Goal: Task Accomplishment & Management: Manage account settings

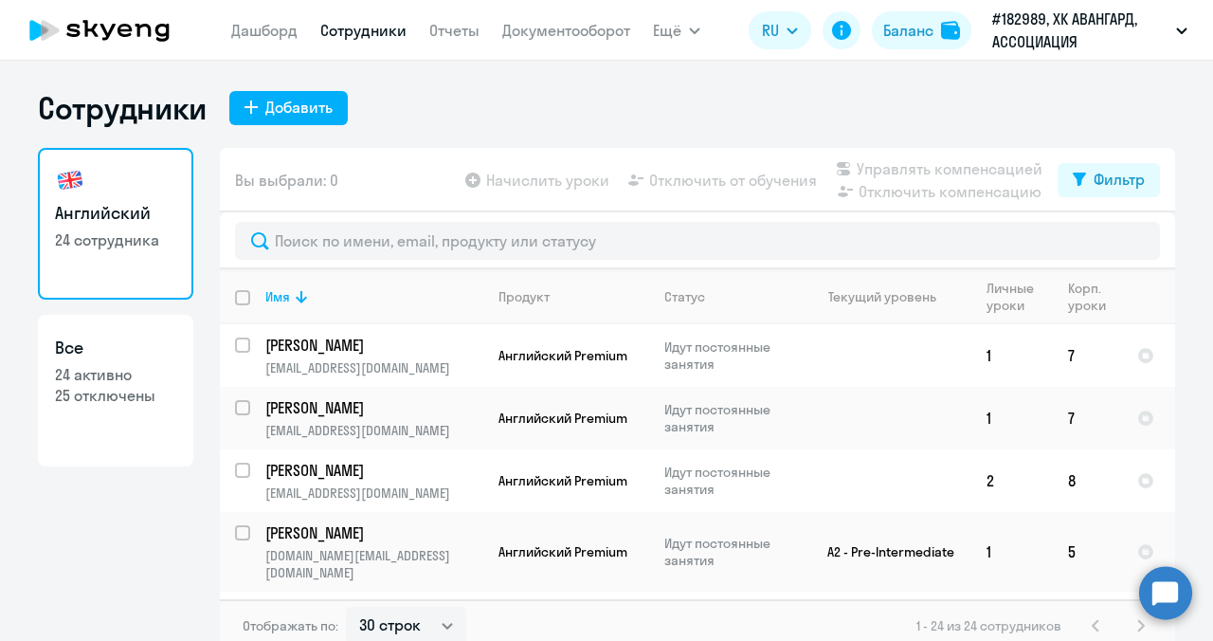
select select "30"
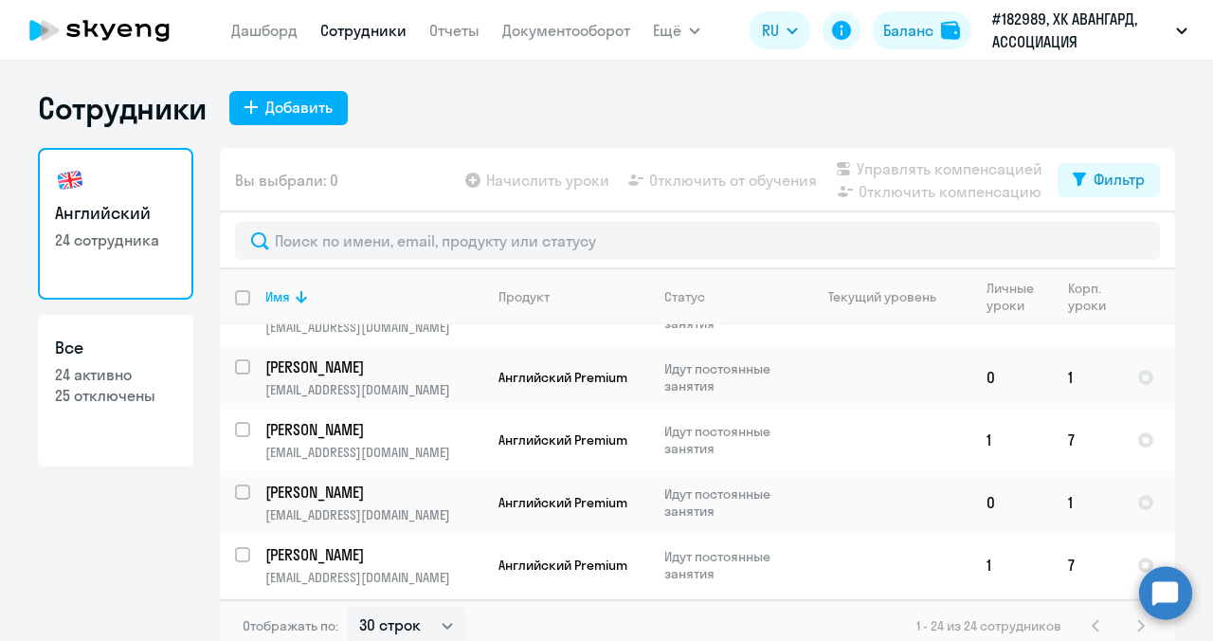
scroll to position [1211, 0]
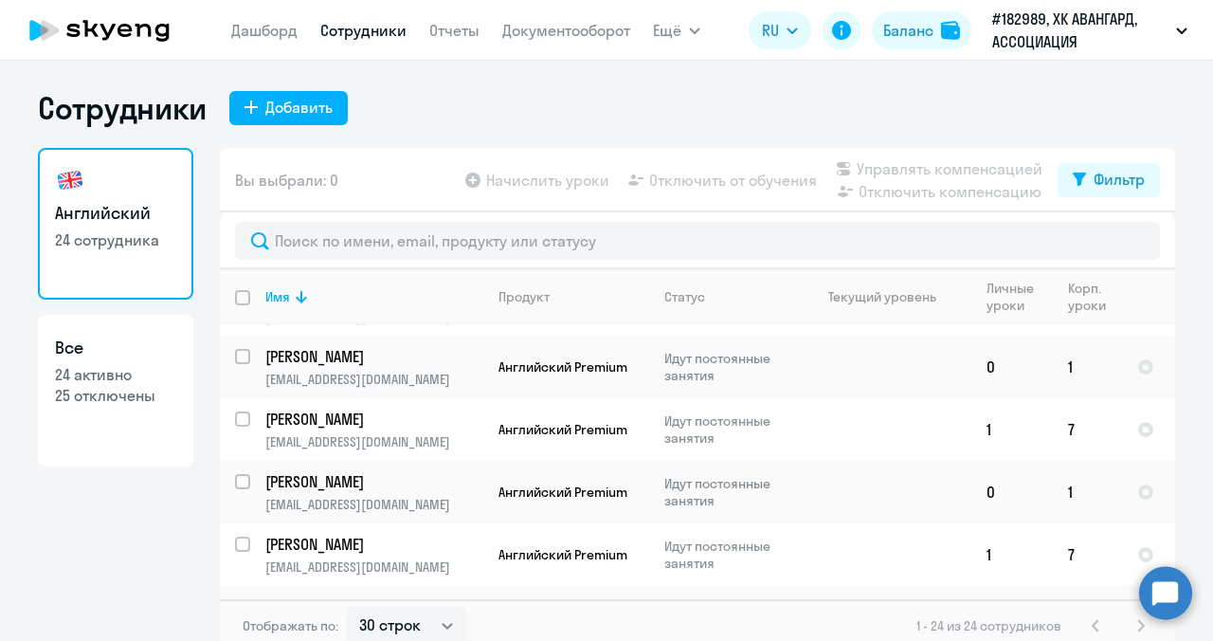
click at [97, 396] on p "25 отключены" at bounding box center [115, 395] width 121 height 21
select select "30"
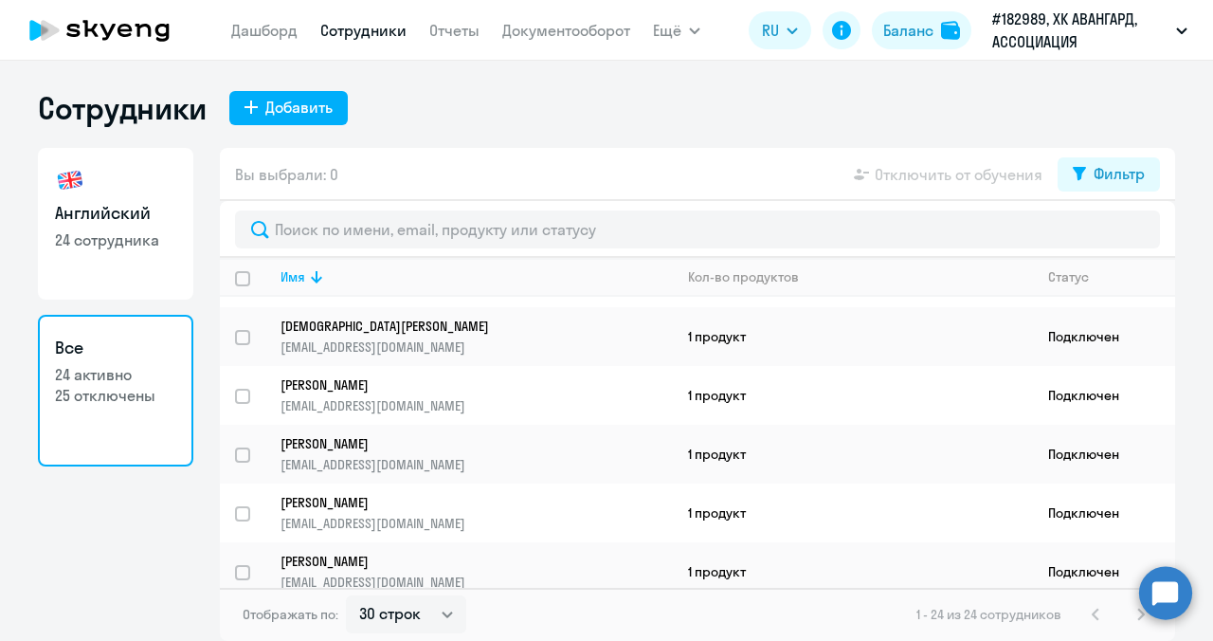
scroll to position [533, 0]
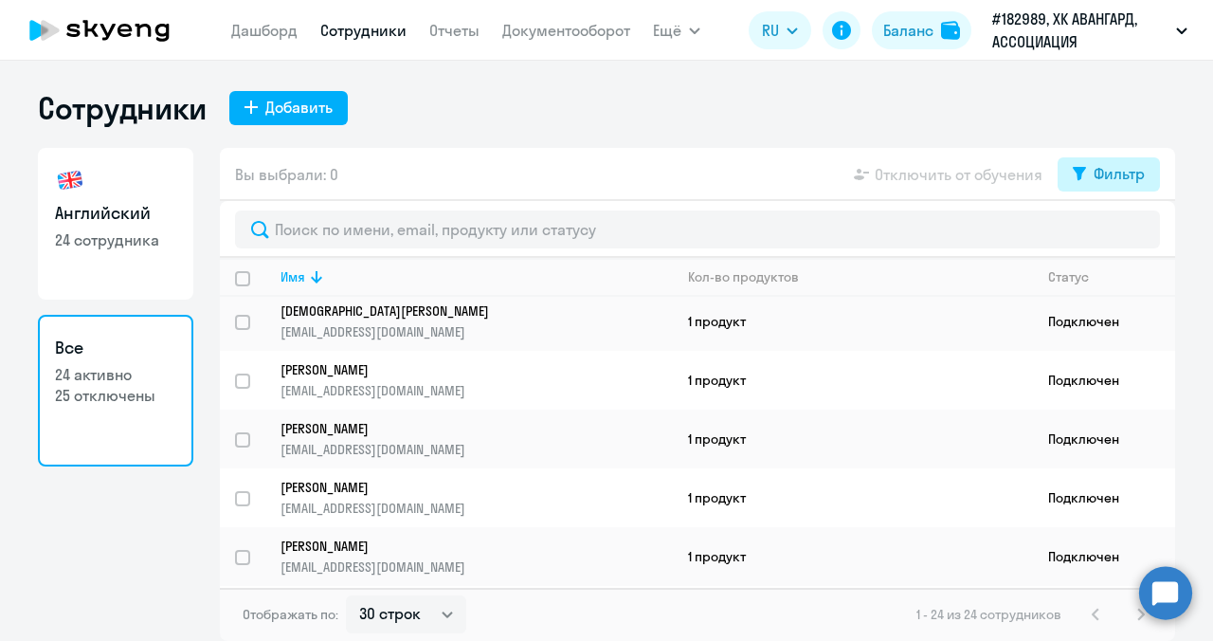
click at [1141, 176] on div "Фильтр" at bounding box center [1118, 173] width 51 height 23
click at [1133, 237] on span at bounding box center [1128, 235] width 32 height 19
click at [1112, 236] on input "checkbox" at bounding box center [1111, 235] width 1 height 1
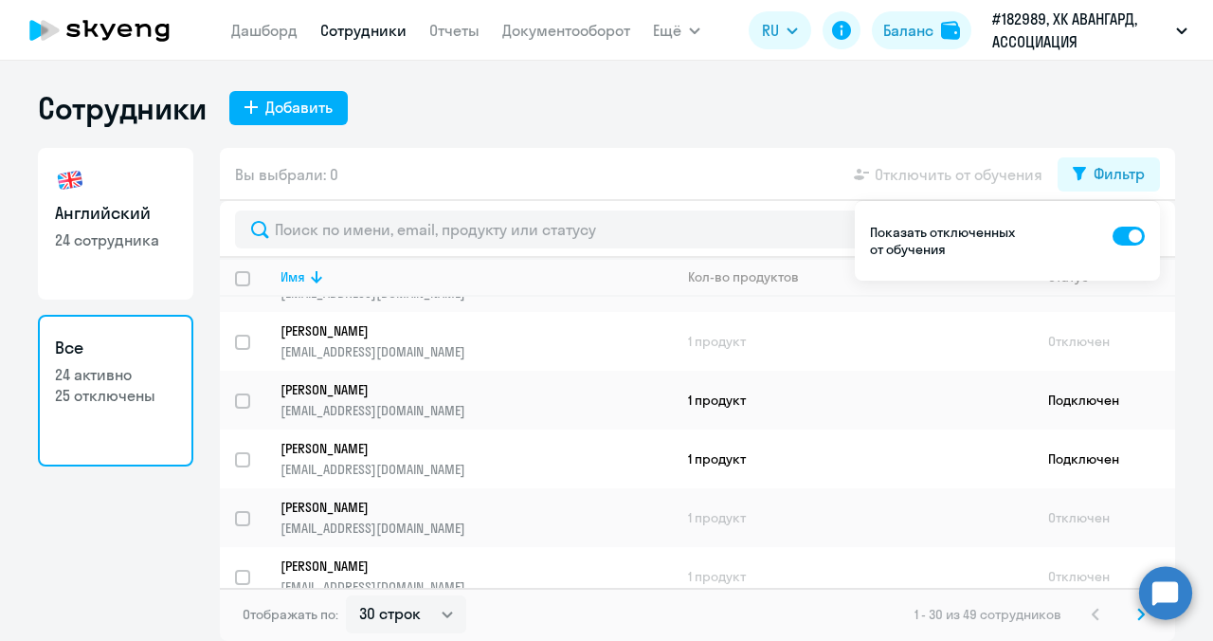
scroll to position [1433, 0]
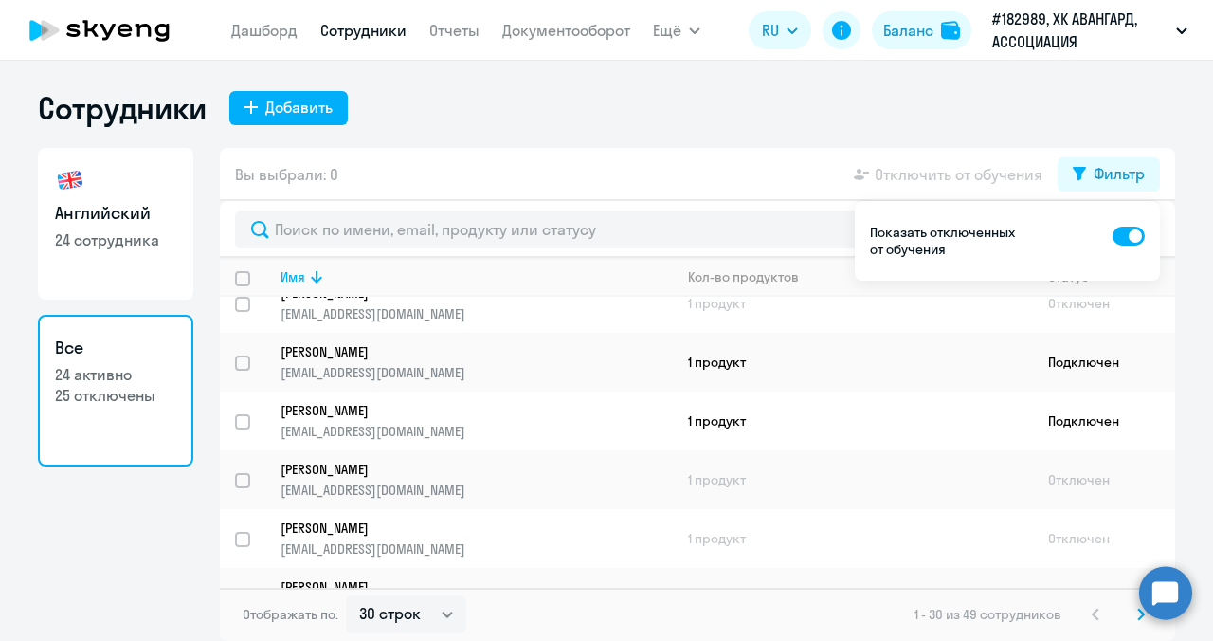
click at [1128, 235] on span at bounding box center [1128, 235] width 32 height 19
click at [1112, 235] on input "checkbox" at bounding box center [1111, 235] width 1 height 1
checkbox input "false"
